Goal: Navigation & Orientation: Find specific page/section

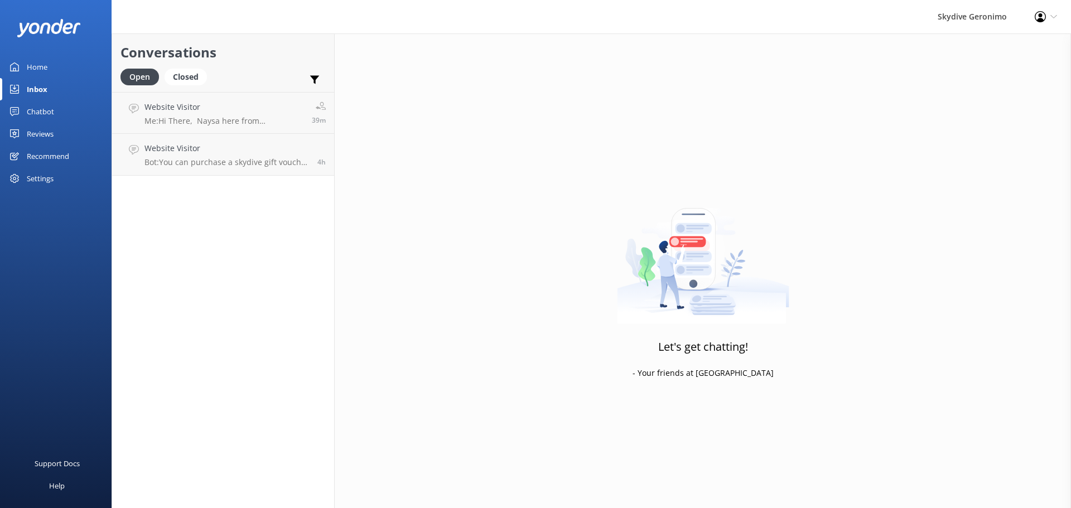
click at [70, 66] on link "Home" at bounding box center [56, 67] width 112 height 22
